Goal: Connect with others: Connect with other users

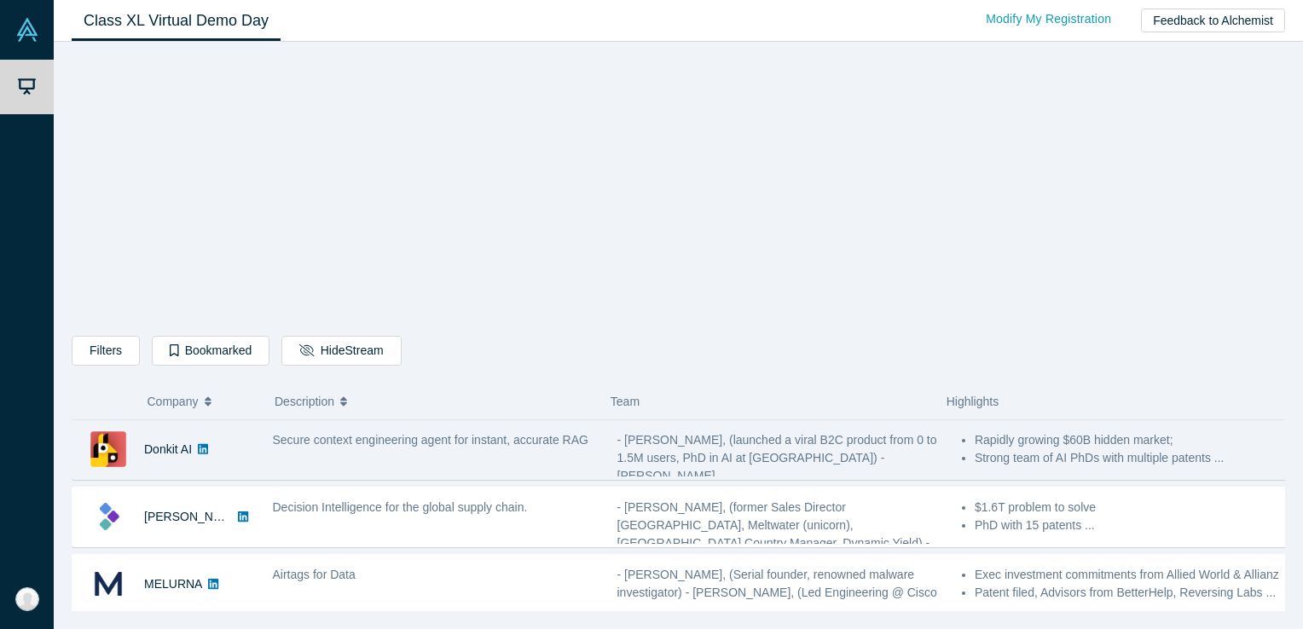
click at [405, 444] on span "Secure context engineering agent for instant, accurate RAG" at bounding box center [431, 440] width 316 height 14
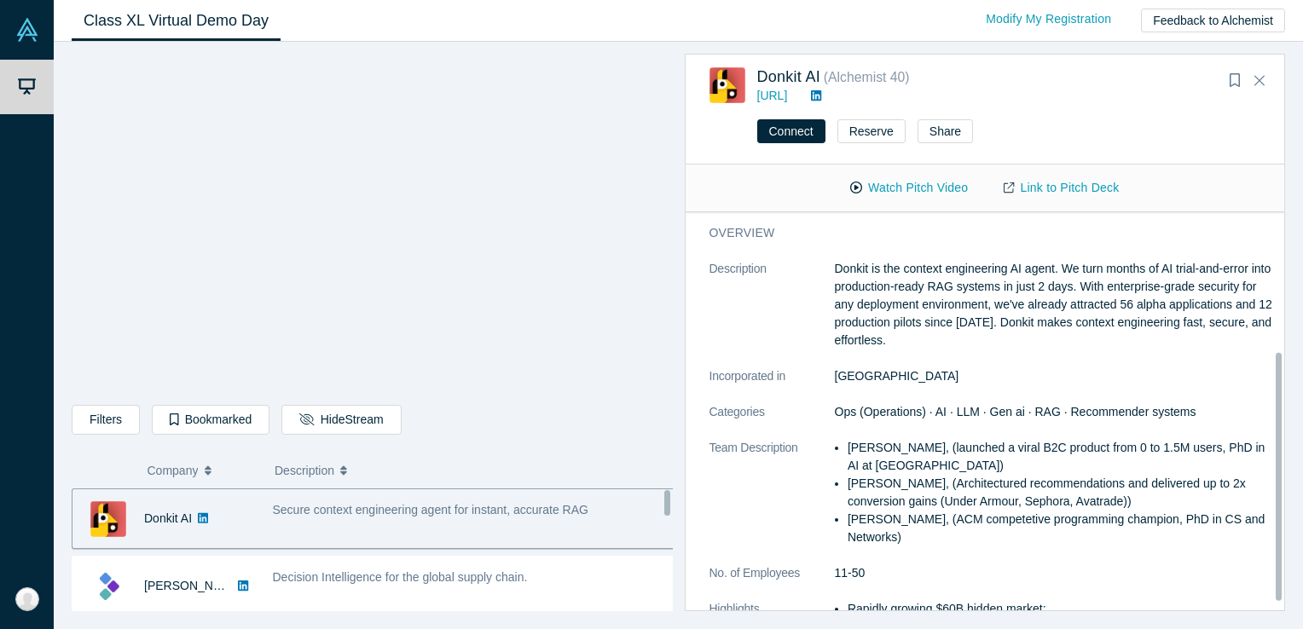
scroll to position [212, 0]
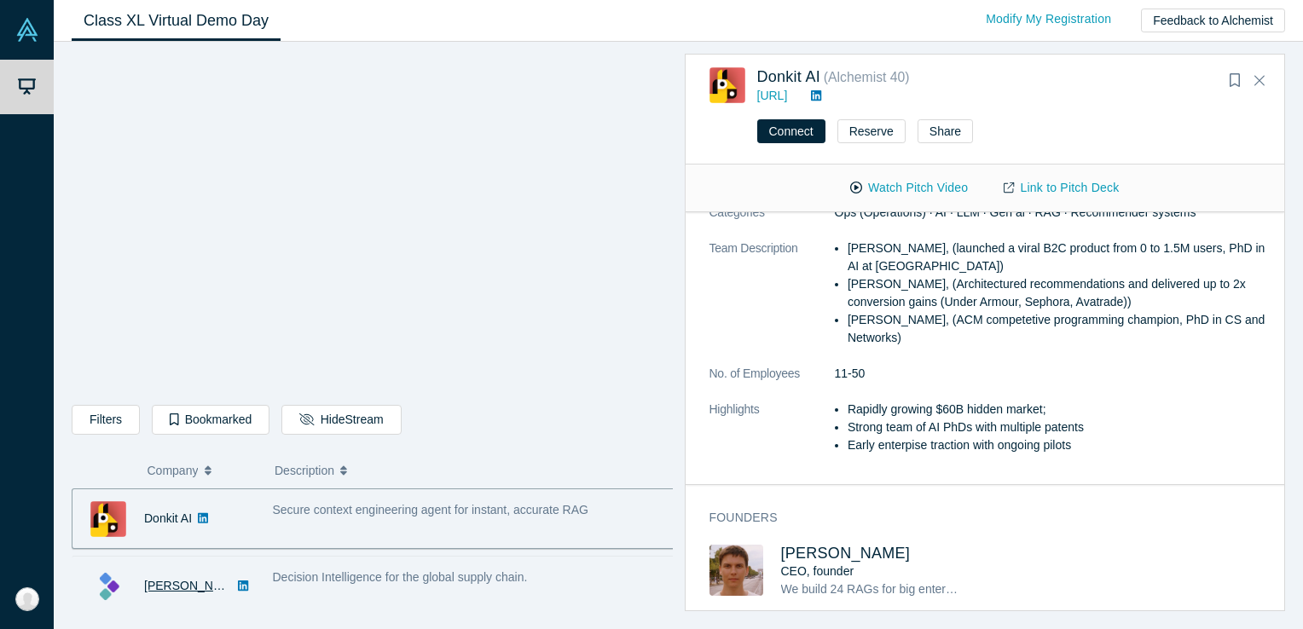
click at [159, 591] on link "[PERSON_NAME]" at bounding box center [193, 586] width 98 height 14
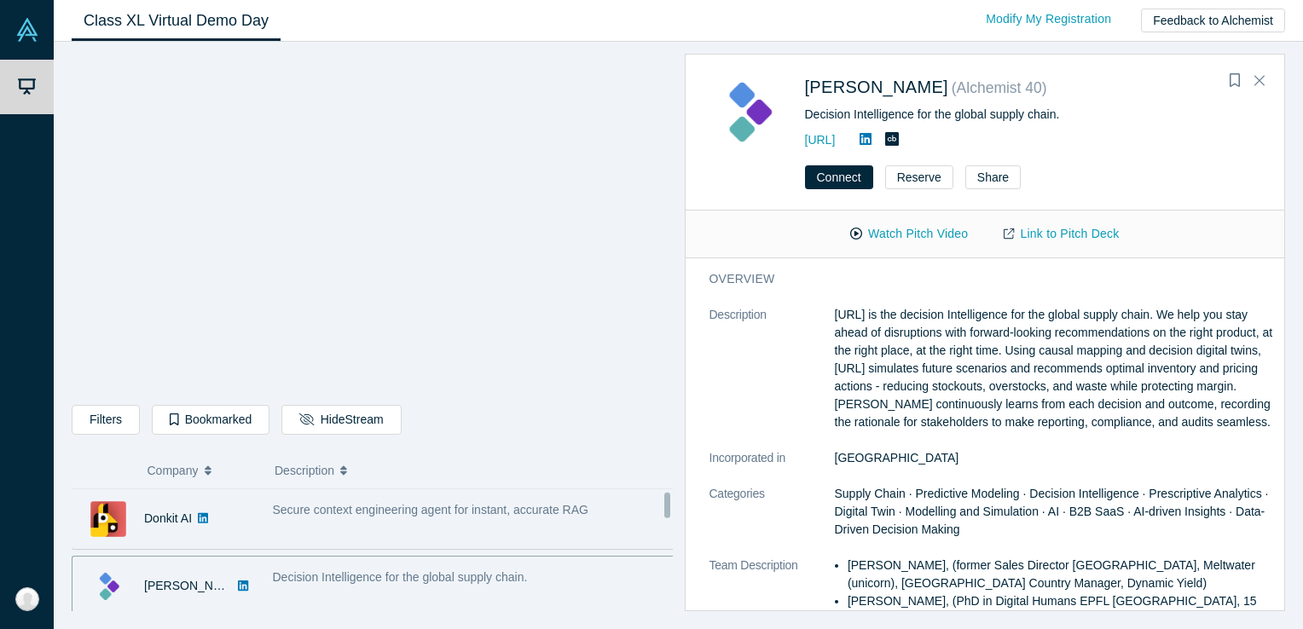
scroll to position [284, 0]
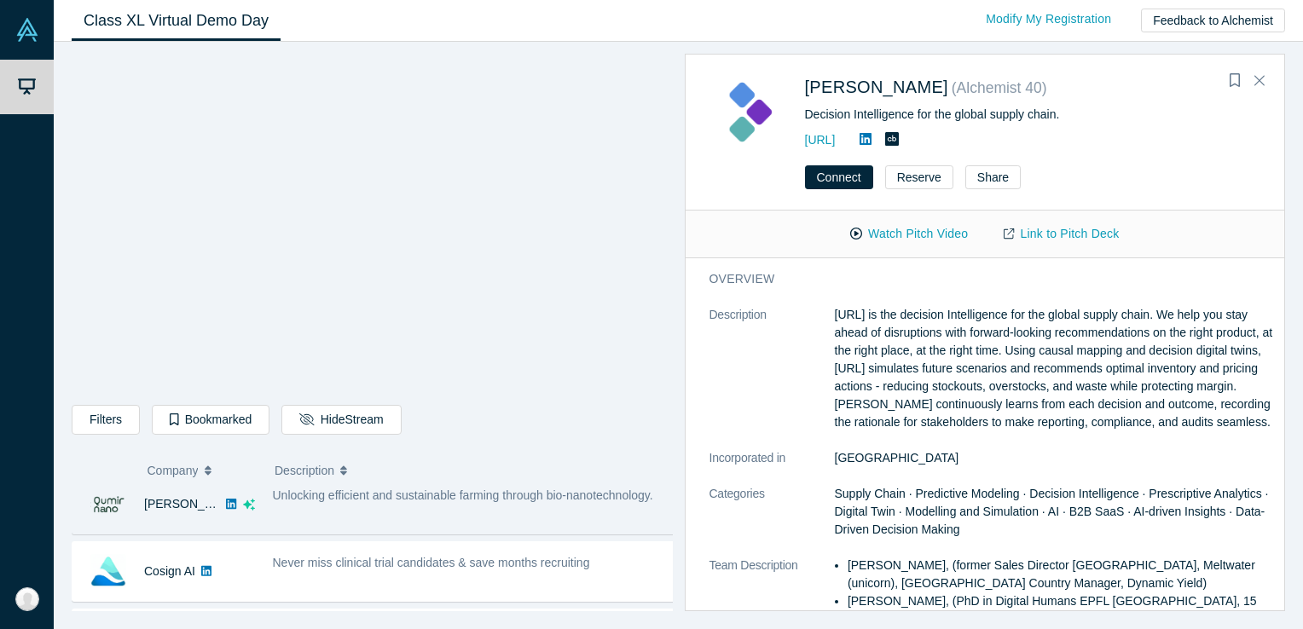
click at [114, 503] on img at bounding box center [108, 505] width 36 height 36
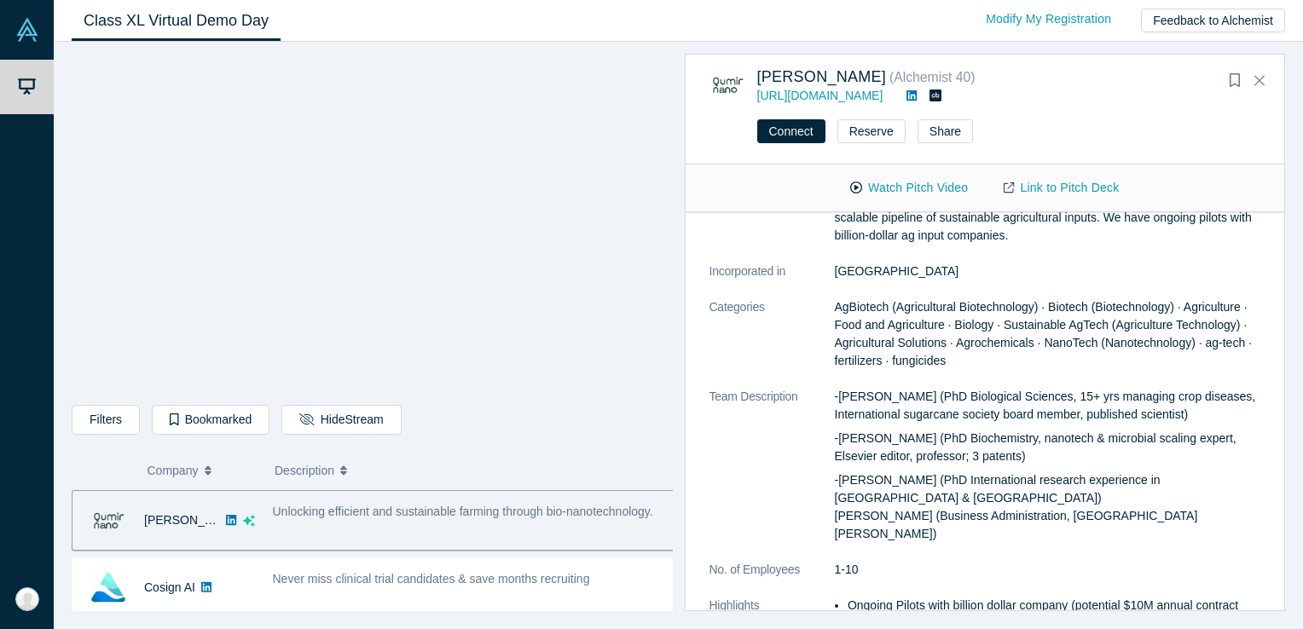
scroll to position [0, 0]
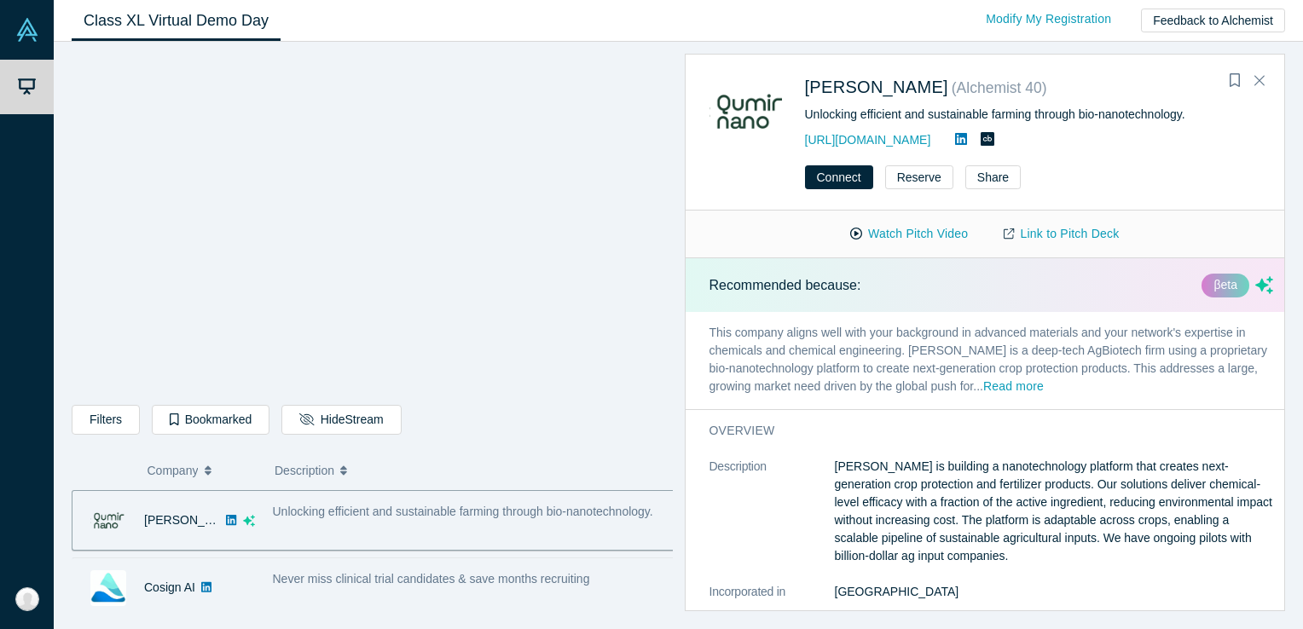
click at [114, 578] on img at bounding box center [108, 589] width 36 height 36
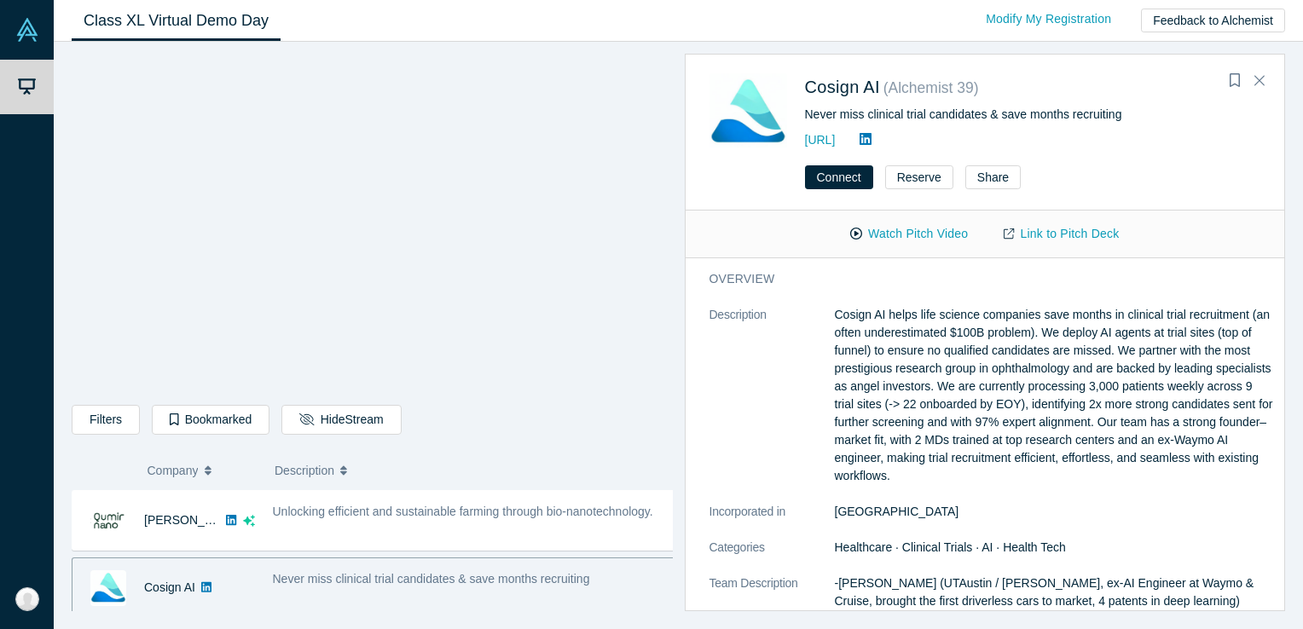
scroll to position [552, 0]
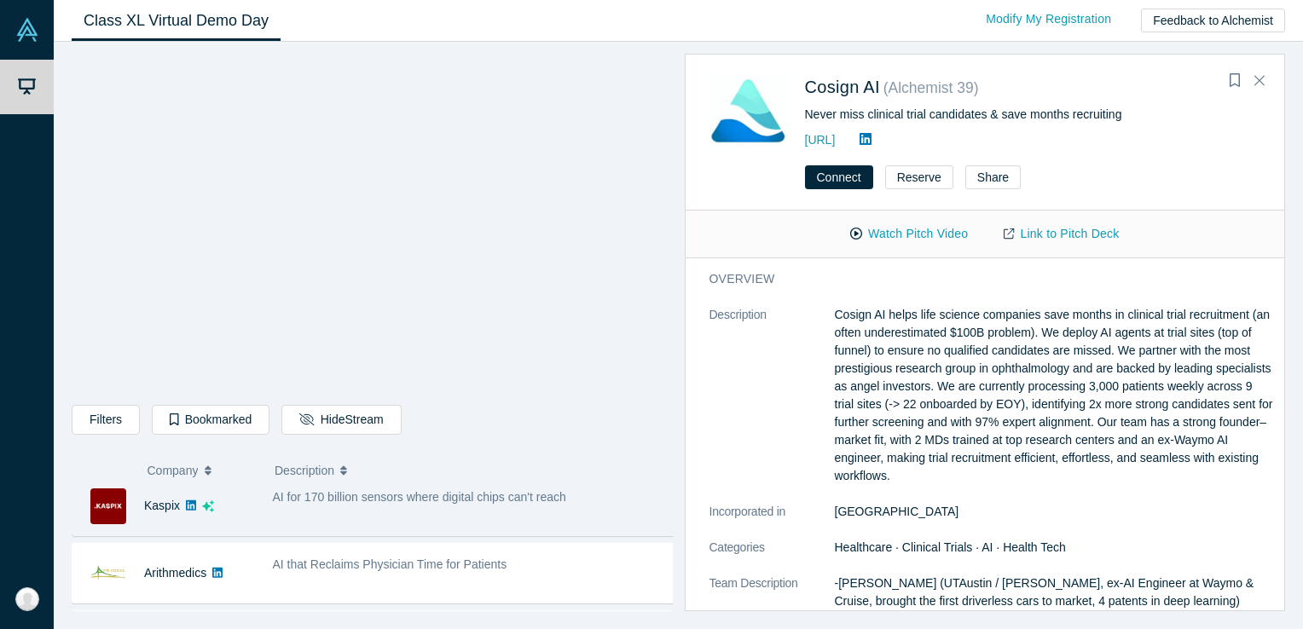
click at [101, 505] on img at bounding box center [108, 507] width 36 height 36
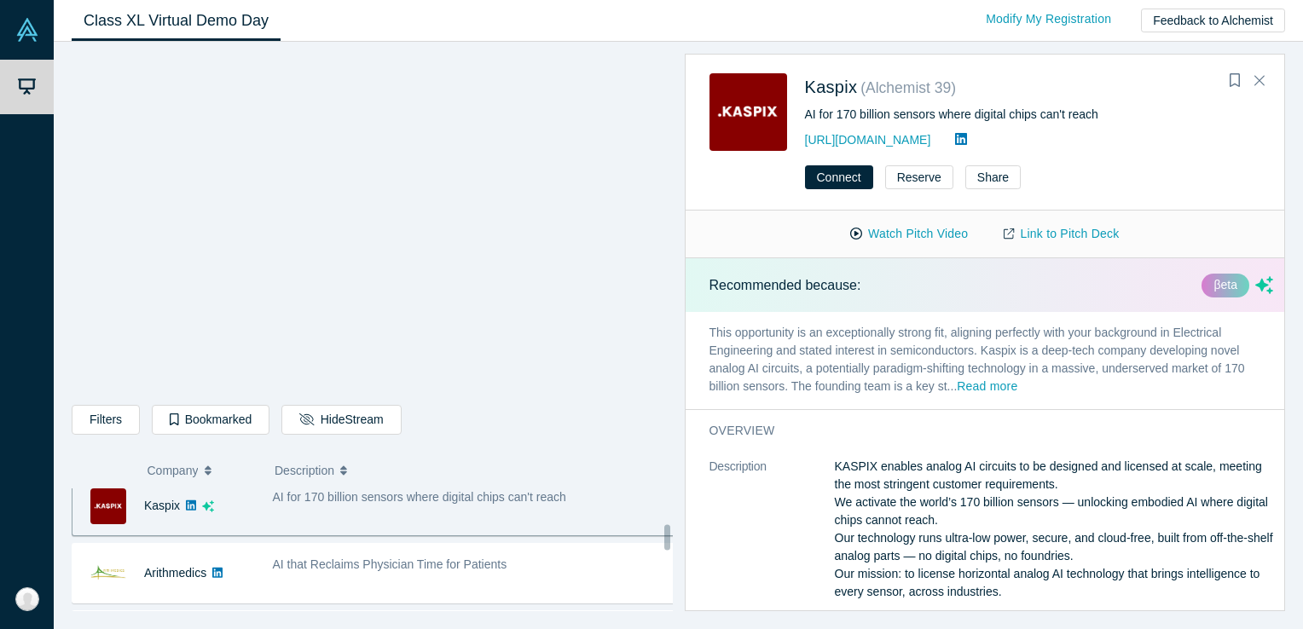
scroll to position [536, 0]
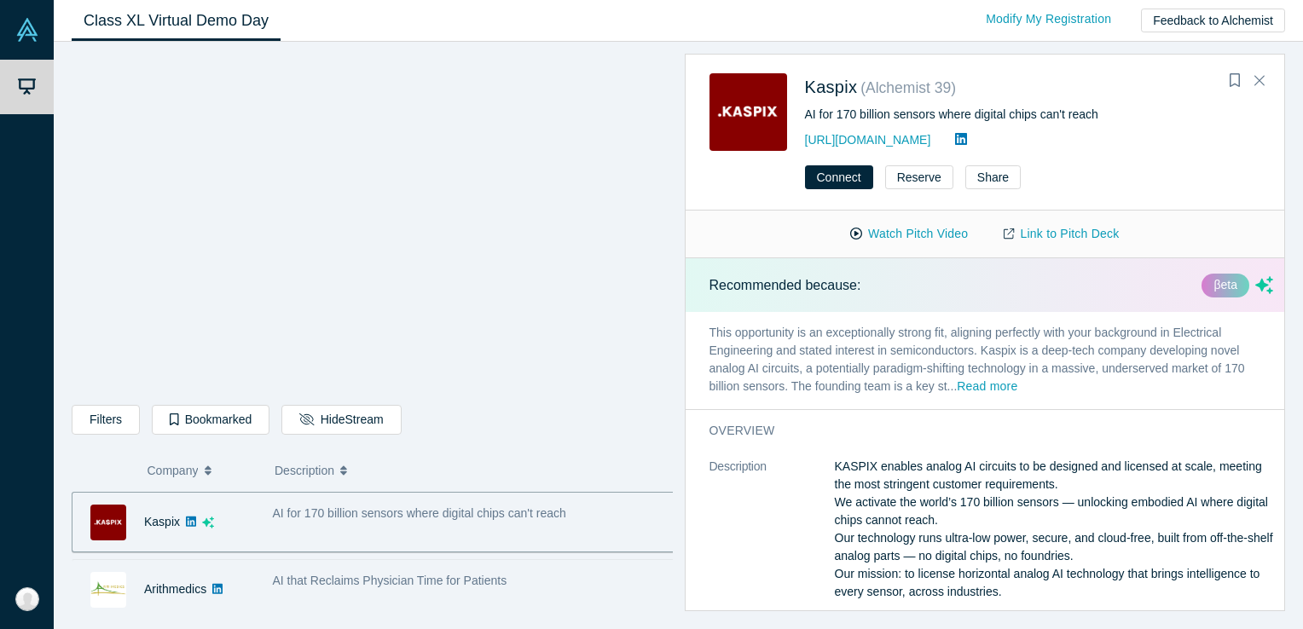
click at [104, 582] on img at bounding box center [108, 590] width 36 height 36
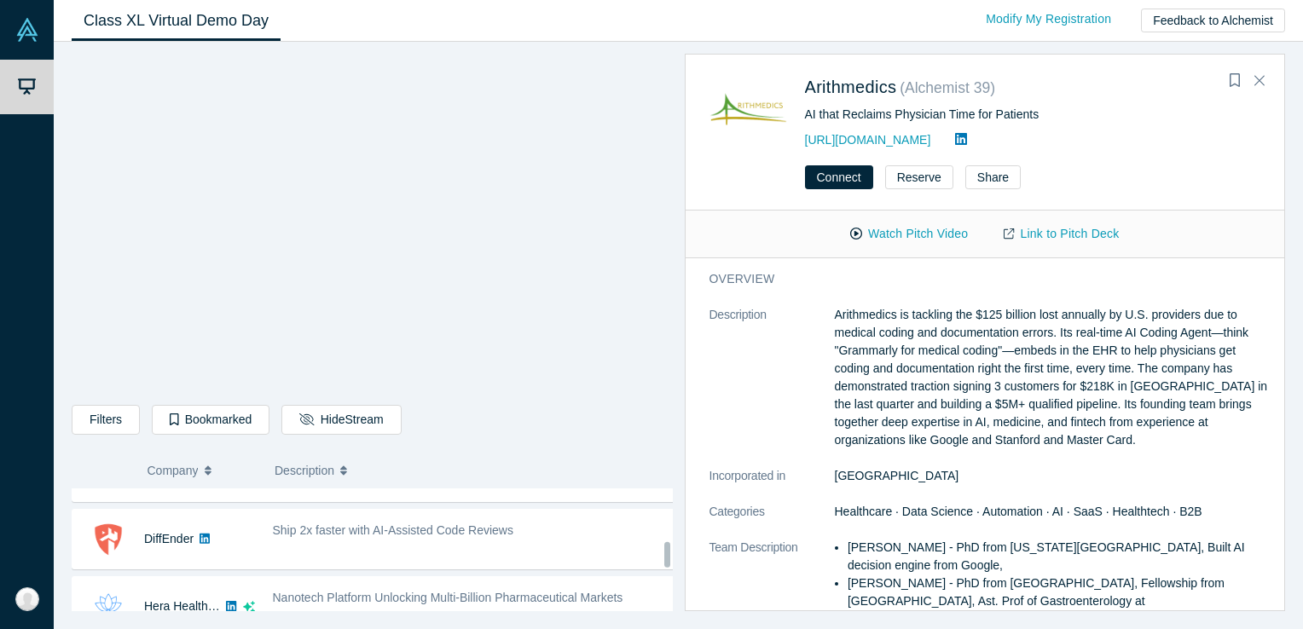
scroll to position [821, 0]
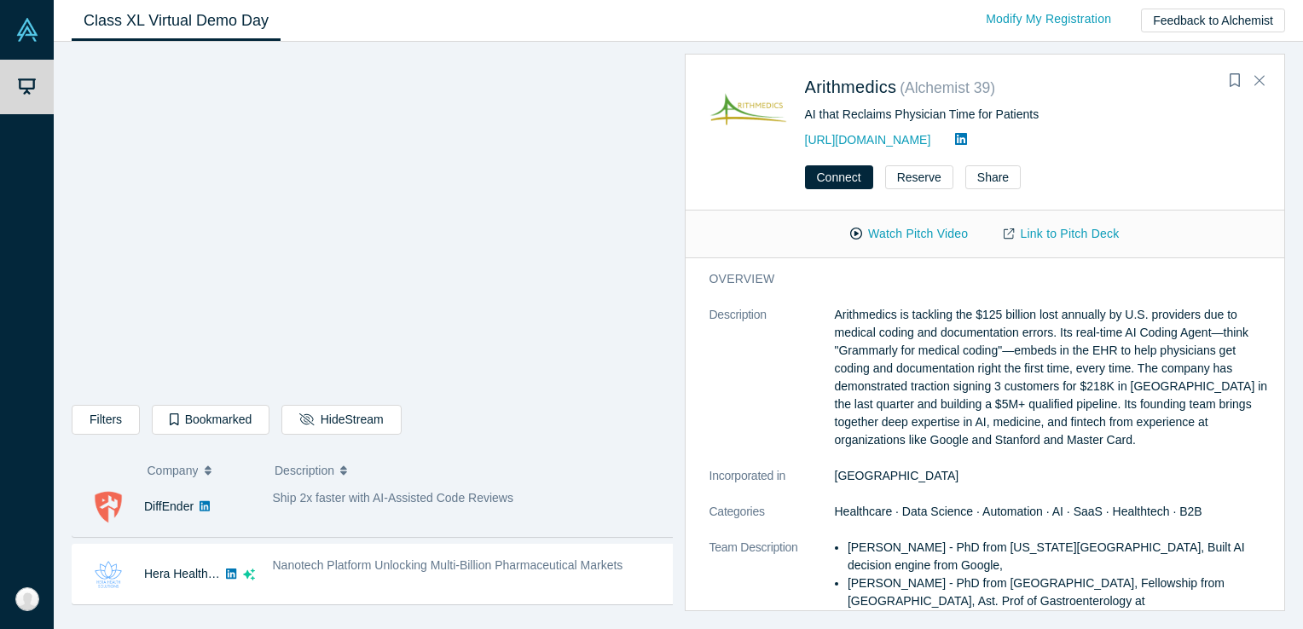
click at [102, 499] on img at bounding box center [108, 508] width 36 height 36
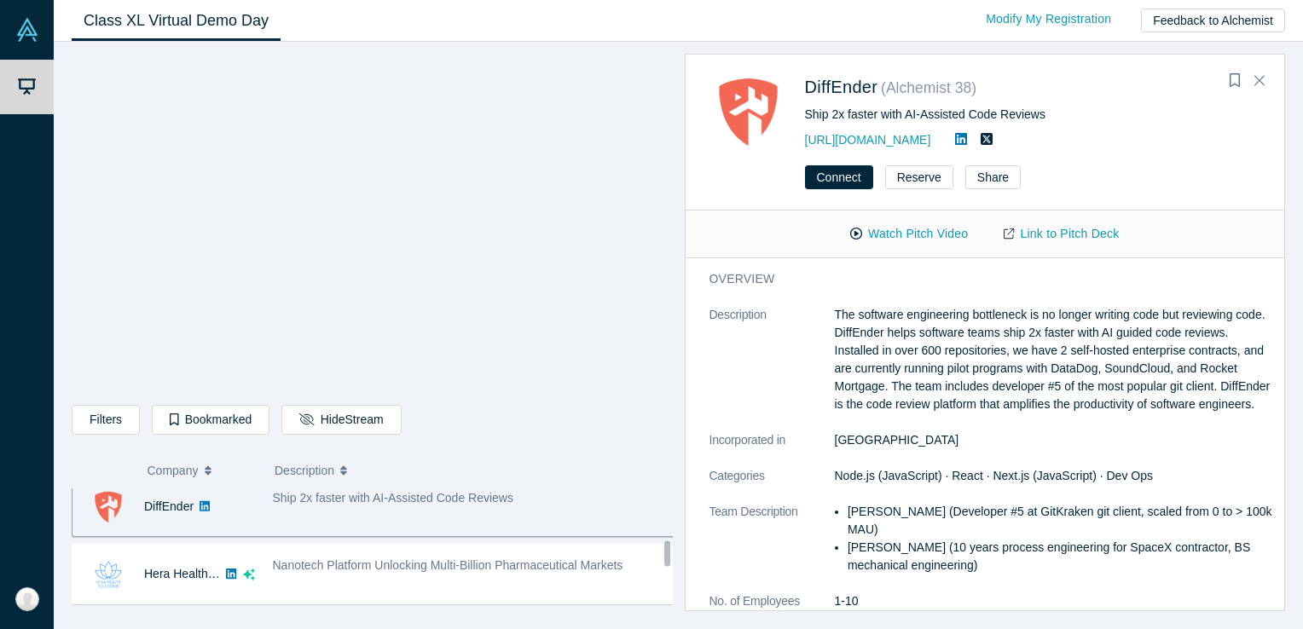
scroll to position [804, 0]
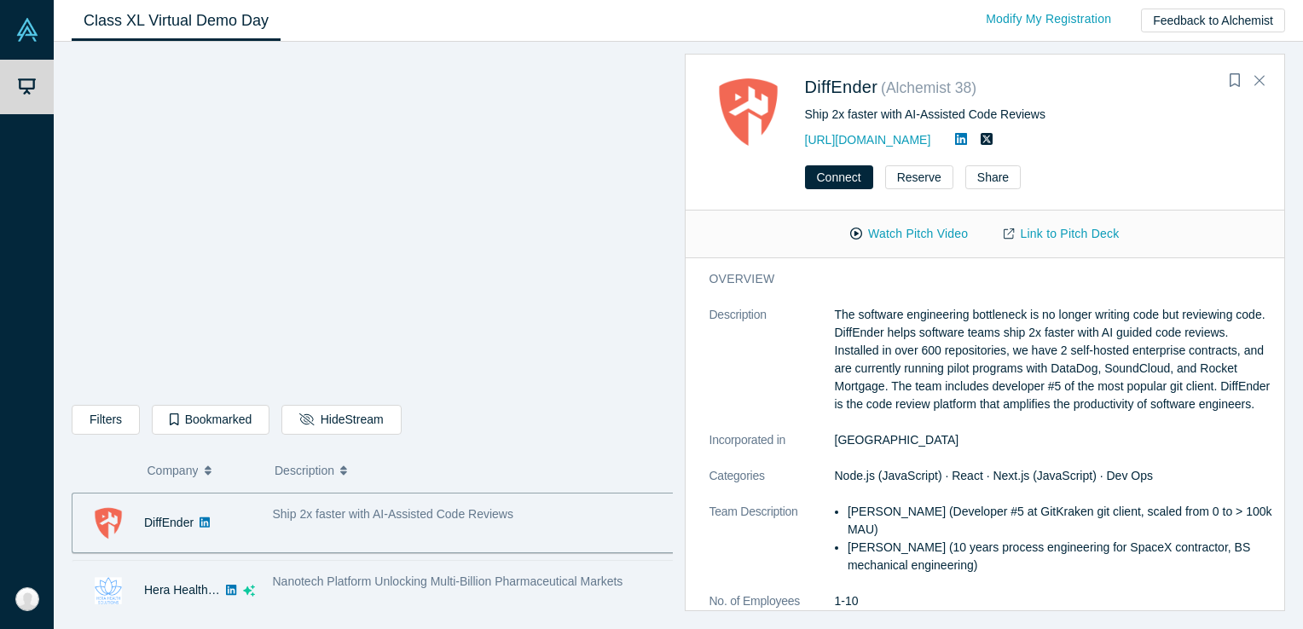
click at [113, 589] on img at bounding box center [108, 591] width 36 height 36
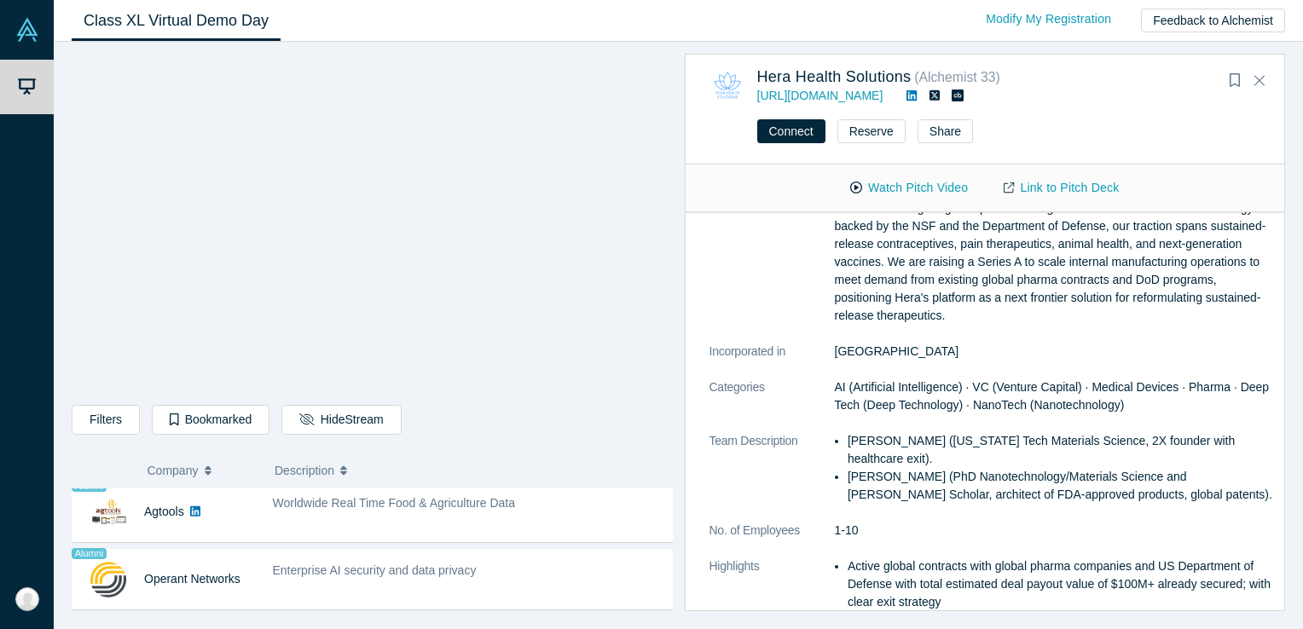
scroll to position [1088, 0]
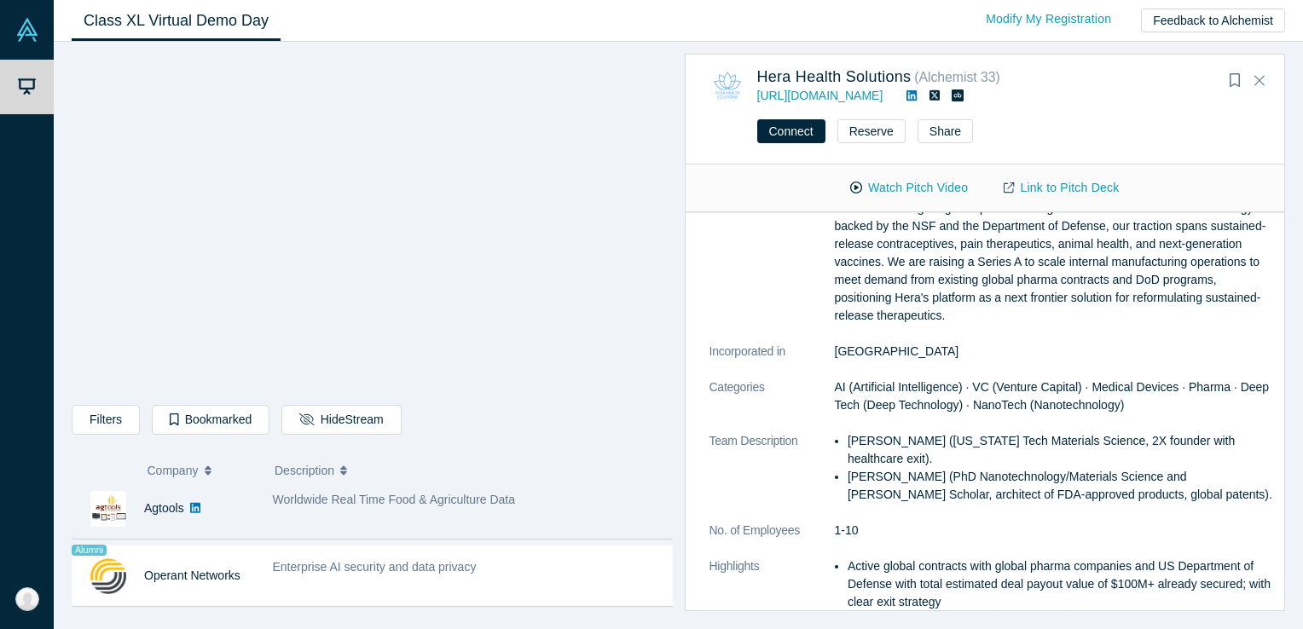
click at [117, 502] on img at bounding box center [108, 509] width 36 height 36
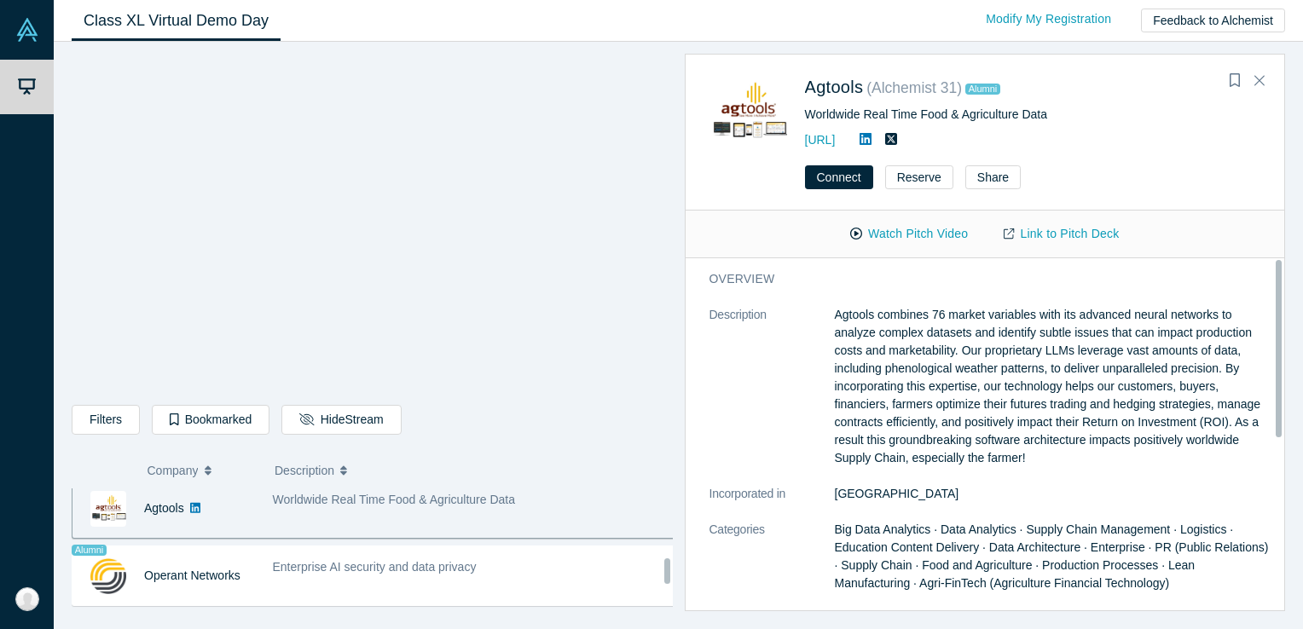
scroll to position [1072, 0]
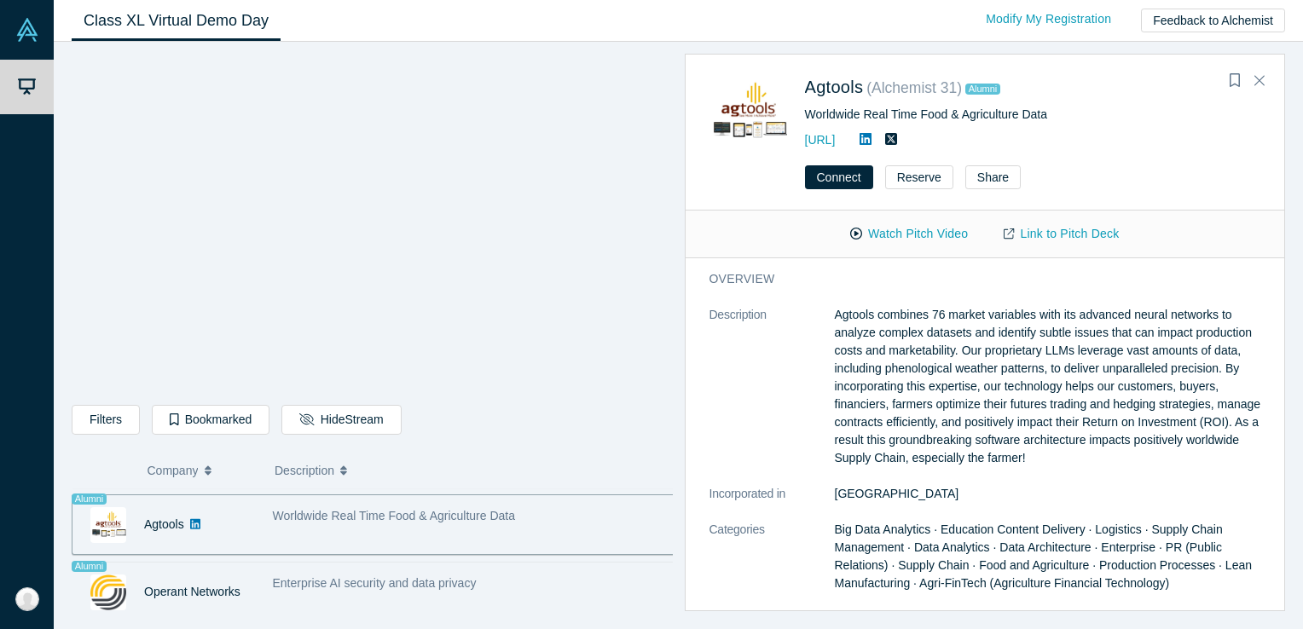
click at [104, 586] on img at bounding box center [108, 593] width 36 height 36
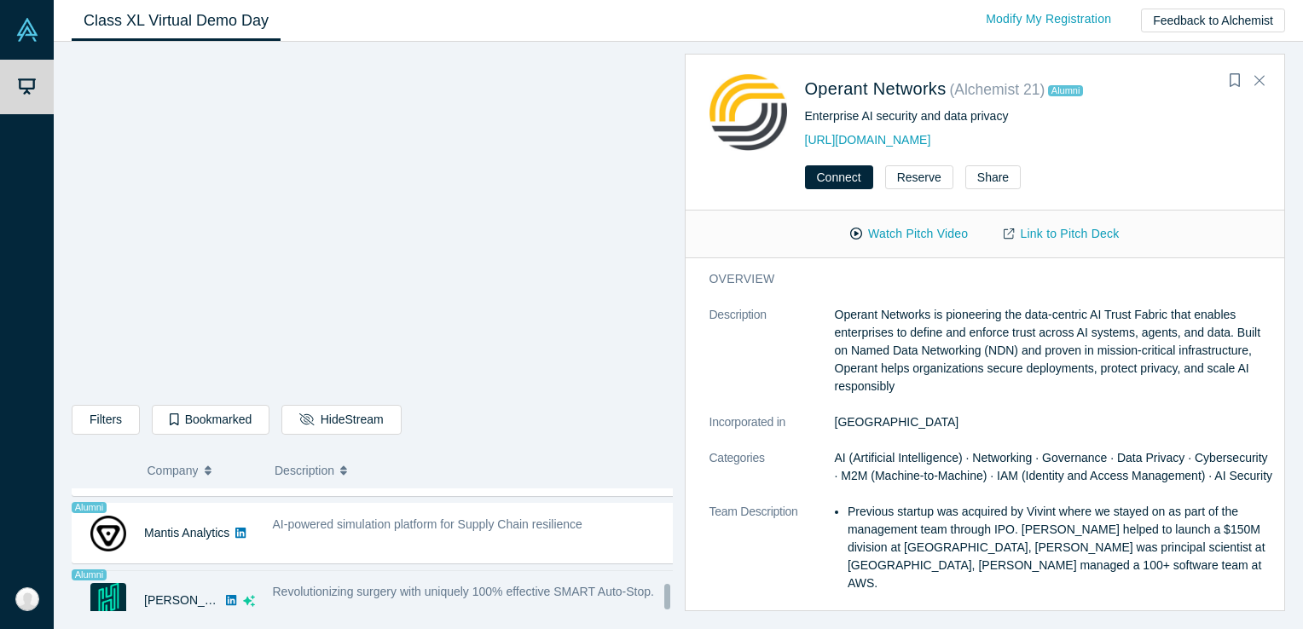
scroll to position [1486, 0]
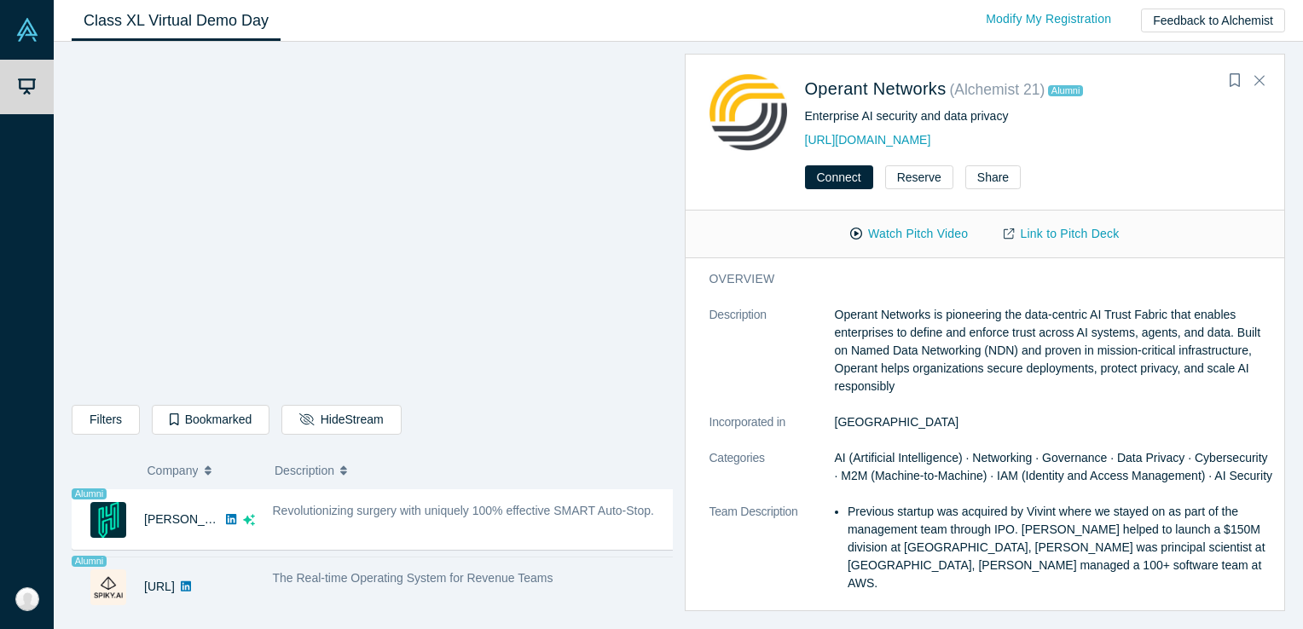
click at [107, 571] on img at bounding box center [108, 588] width 36 height 36
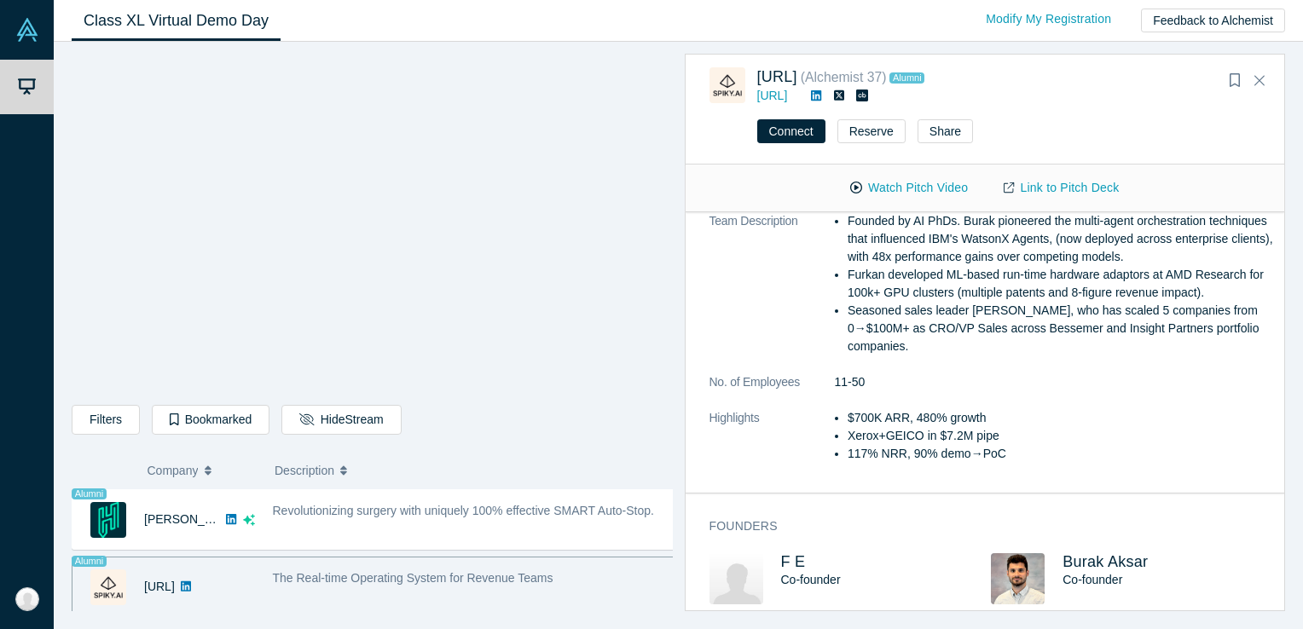
scroll to position [0, 0]
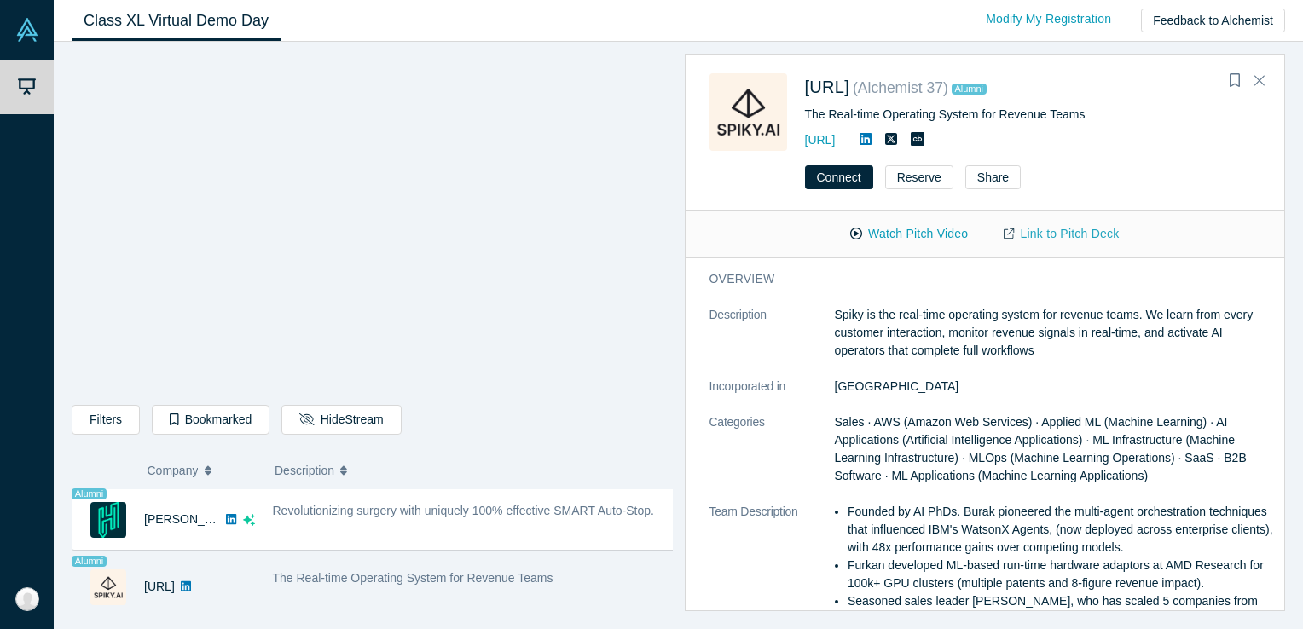
click at [1050, 234] on link "Link to Pitch Deck" at bounding box center [1061, 234] width 151 height 30
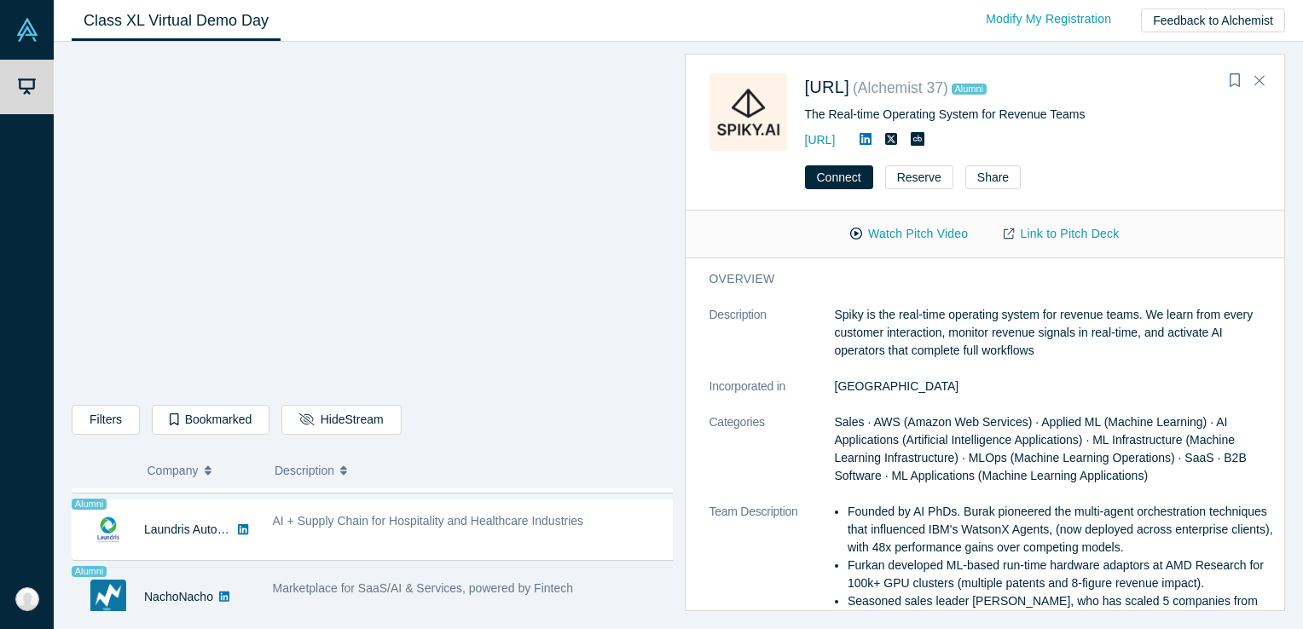
scroll to position [917, 0]
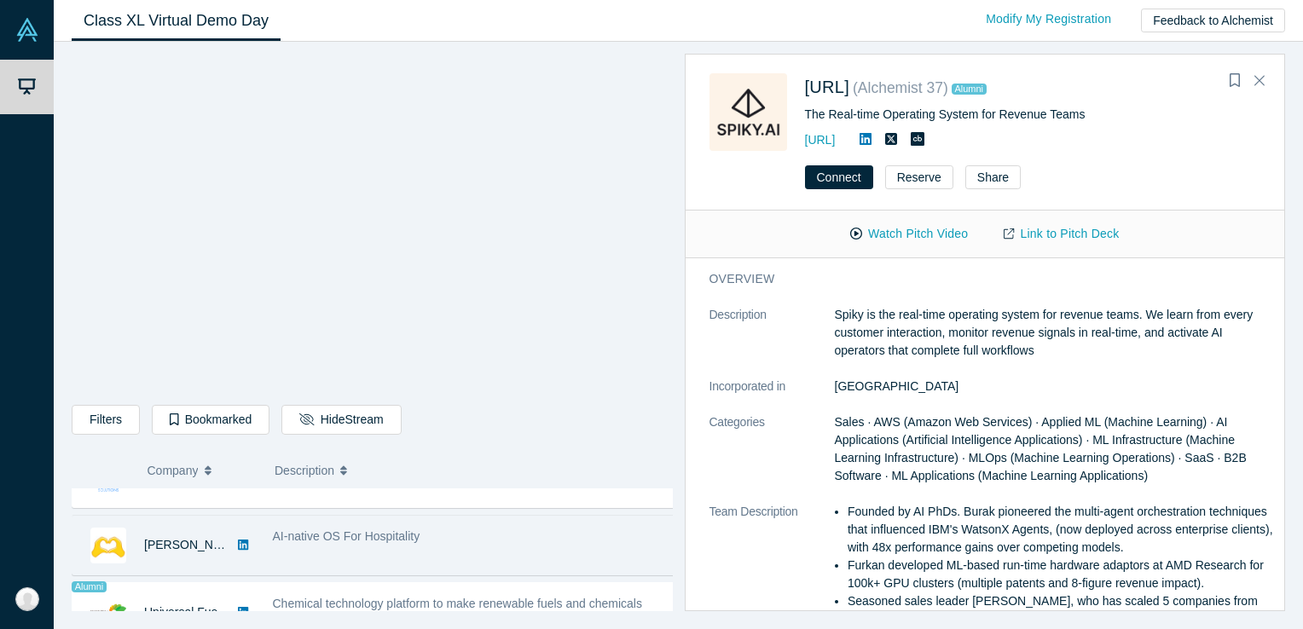
click at [103, 542] on img at bounding box center [108, 546] width 36 height 36
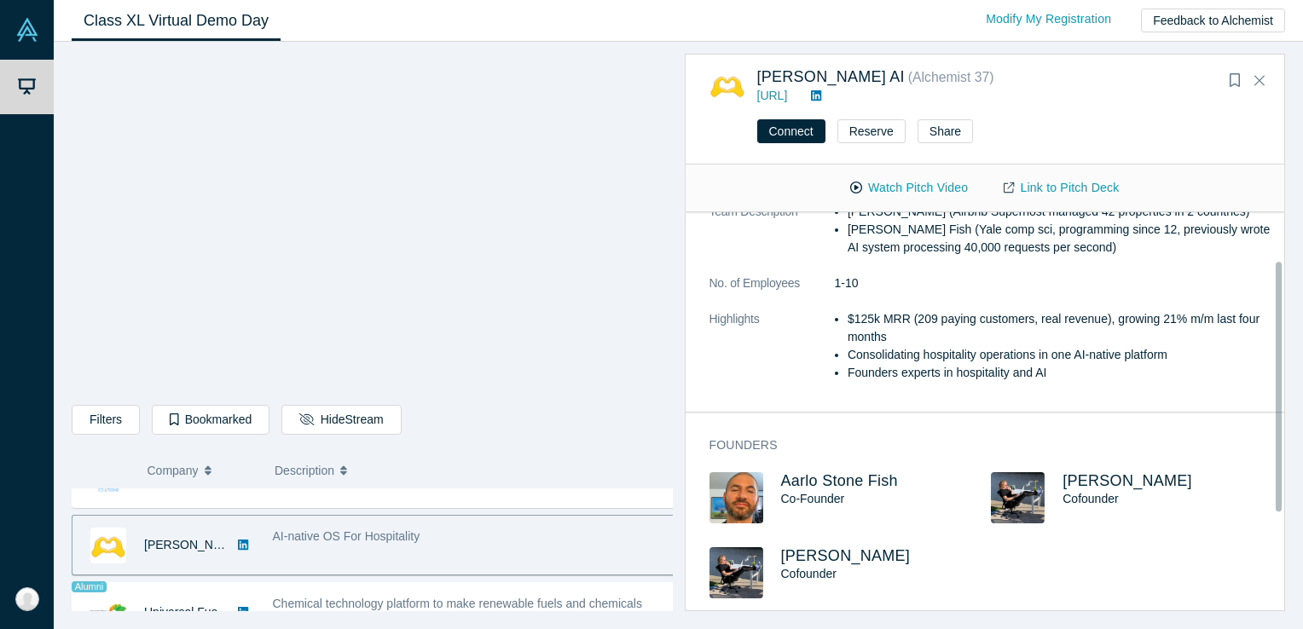
scroll to position [0, 0]
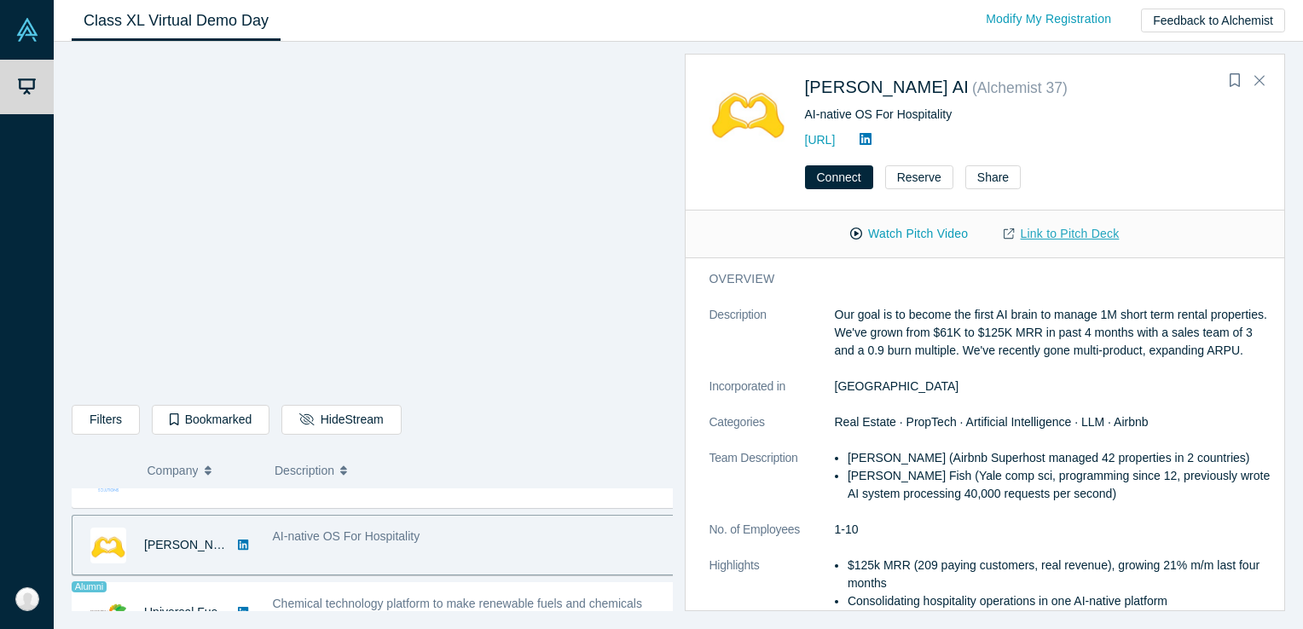
click at [1056, 236] on link "Link to Pitch Deck" at bounding box center [1061, 234] width 151 height 30
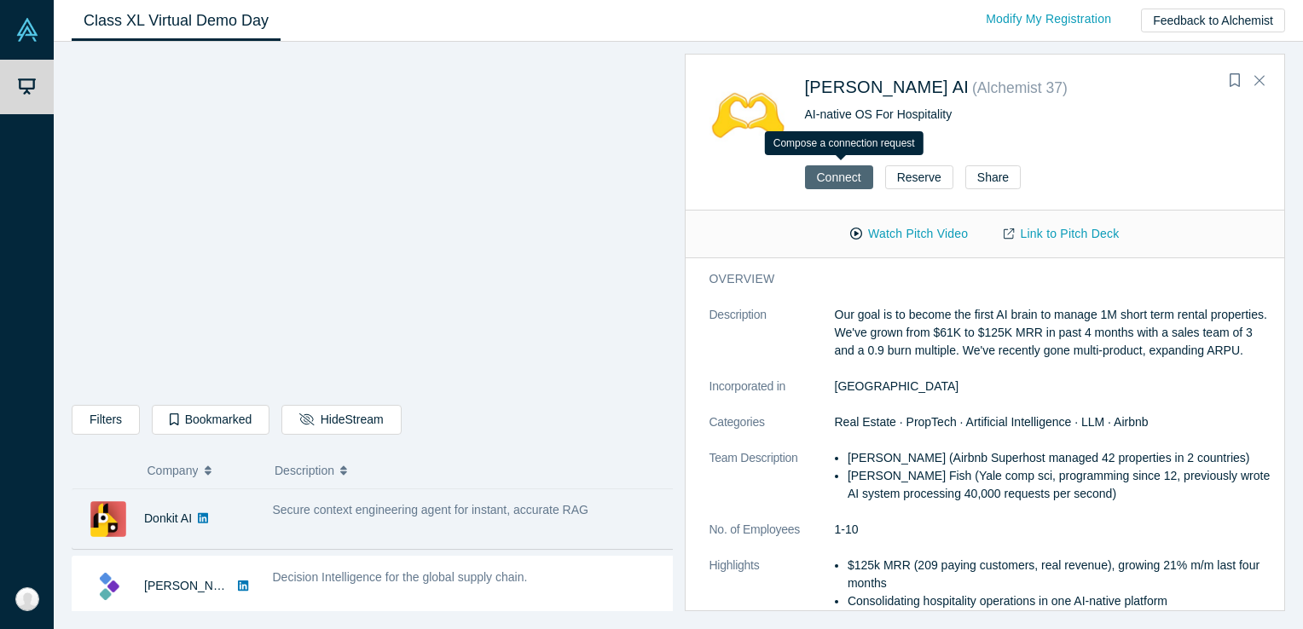
click at [831, 176] on button "Connect" at bounding box center [839, 177] width 68 height 24
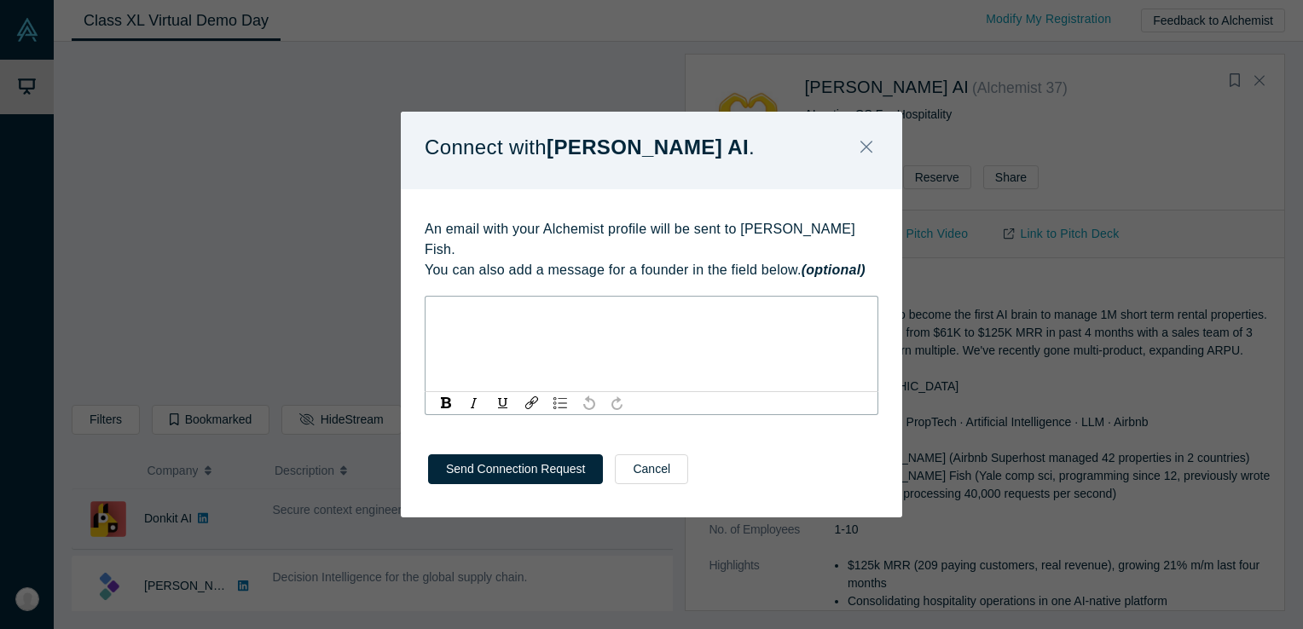
click at [452, 302] on div "rdw-editor" at bounding box center [652, 311] width 431 height 18
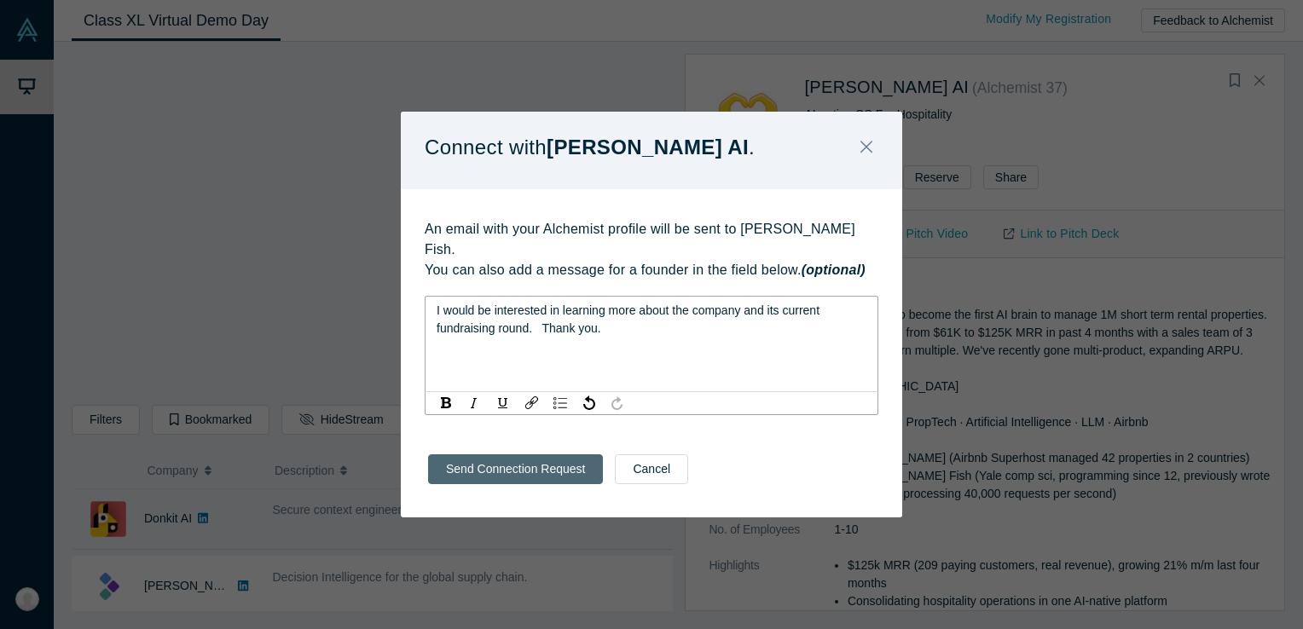
click at [488, 462] on button "Send Connection Request" at bounding box center [515, 470] width 175 height 30
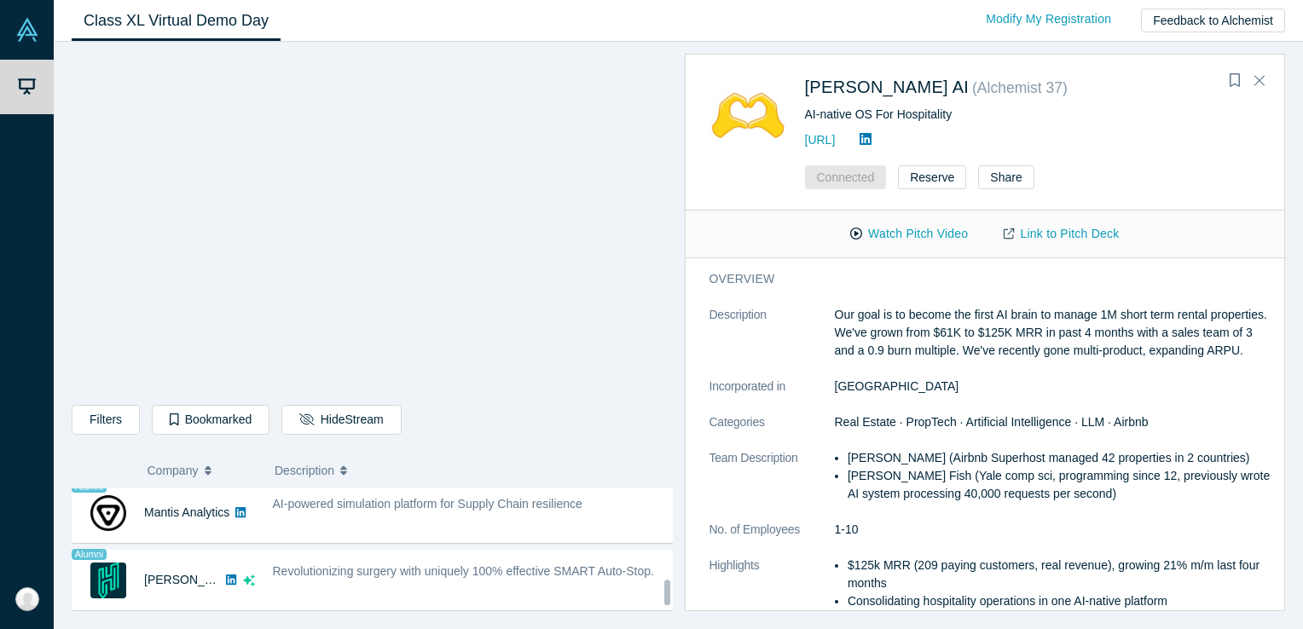
scroll to position [1486, 0]
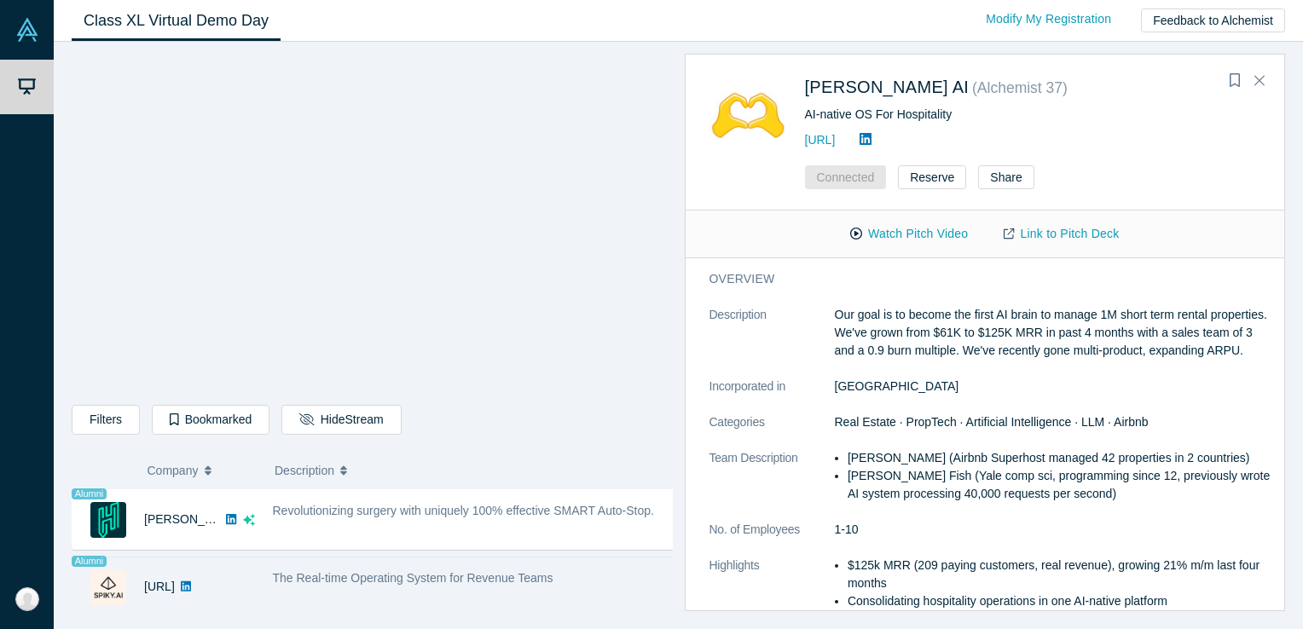
click at [95, 578] on img at bounding box center [108, 588] width 36 height 36
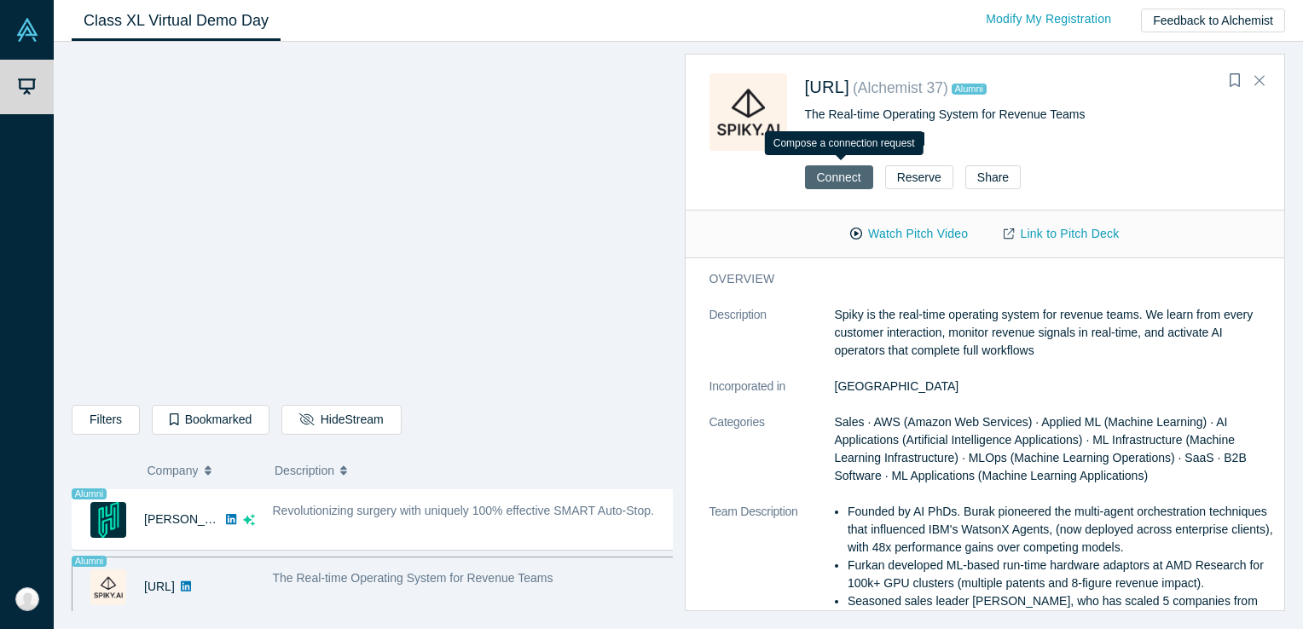
click at [845, 177] on button "Connect" at bounding box center [839, 177] width 68 height 24
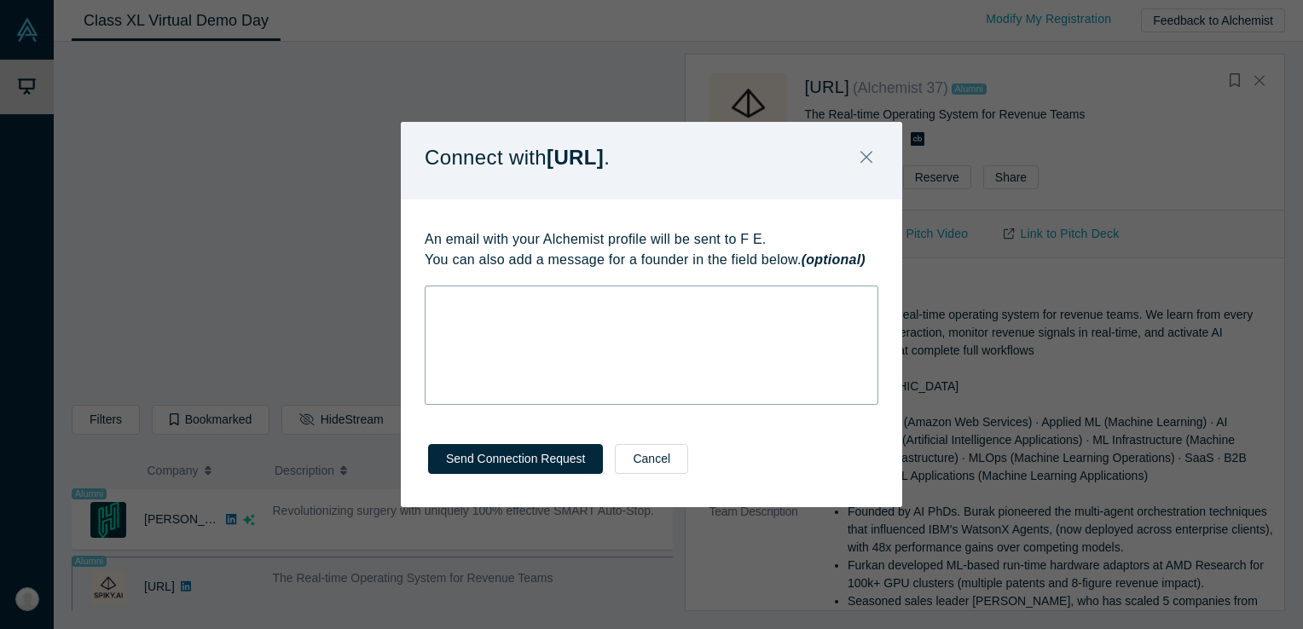
click at [459, 310] on div "rdw-wrapper" at bounding box center [652, 345] width 454 height 119
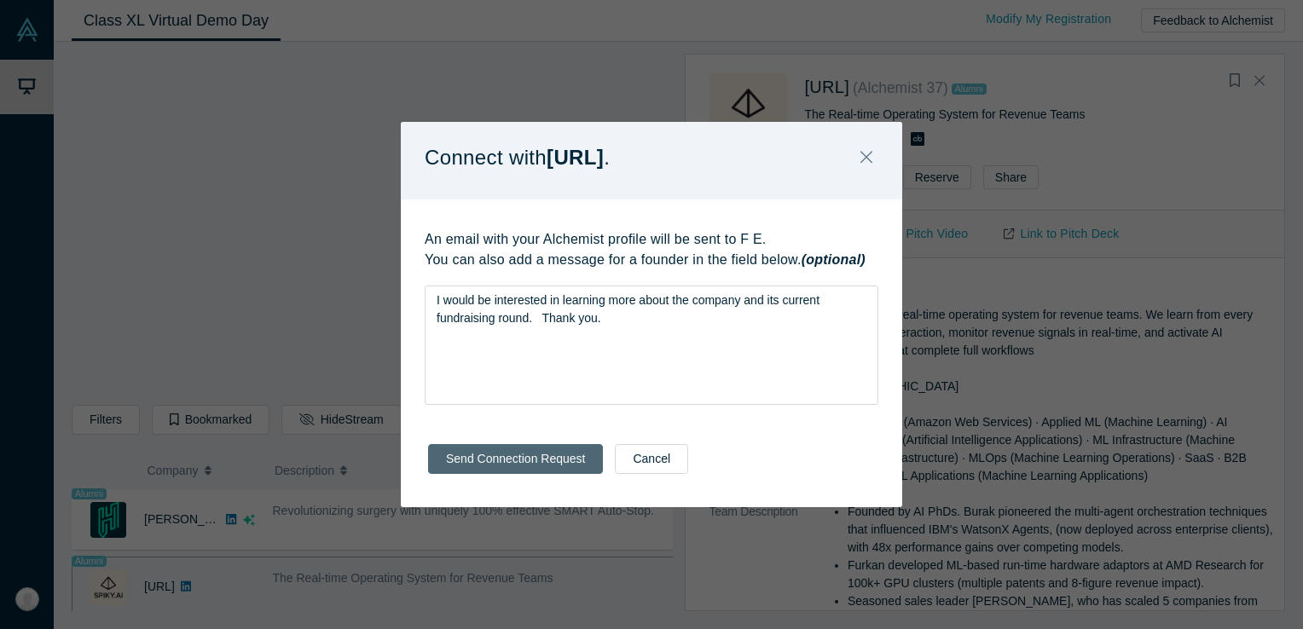
click at [505, 455] on button "Send Connection Request" at bounding box center [515, 459] width 175 height 30
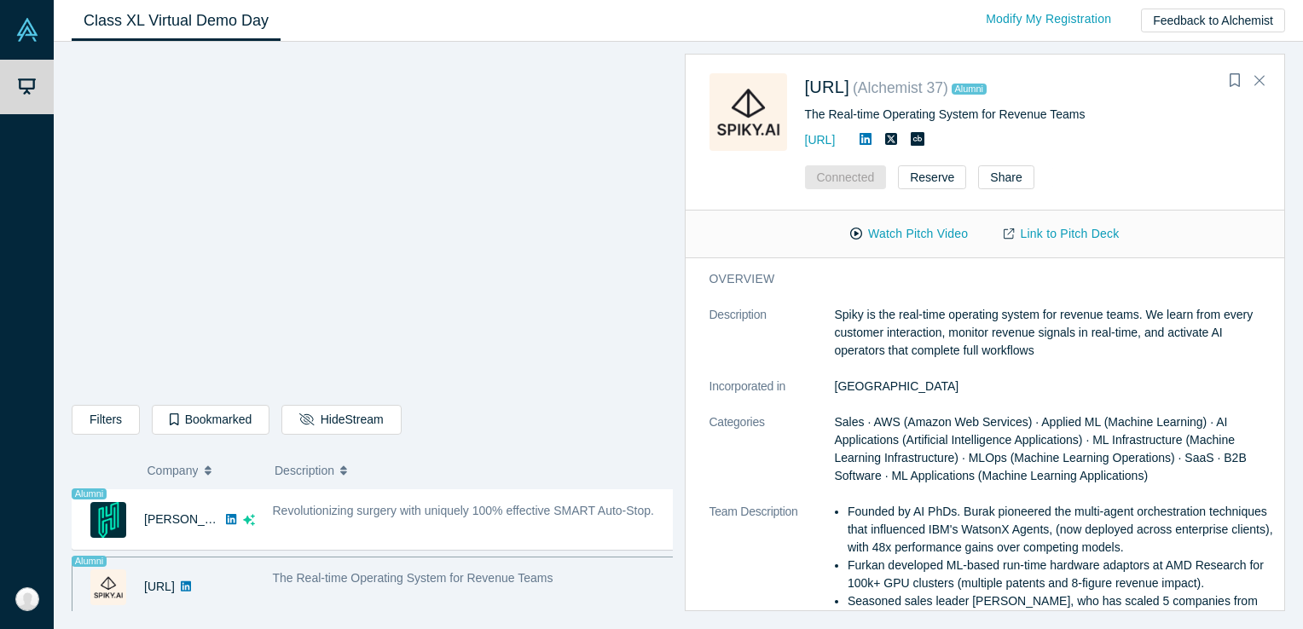
drag, startPoint x: 1281, startPoint y: 34, endPoint x: 1274, endPoint y: 84, distance: 49.9
click at [1279, 39] on div "Livestream starts in 0-1 days 0-21 hr 0-58 min Modify My Registration Feedback …" at bounding box center [1132, 20] width 329 height 41
